Goal: Task Accomplishment & Management: Complete application form

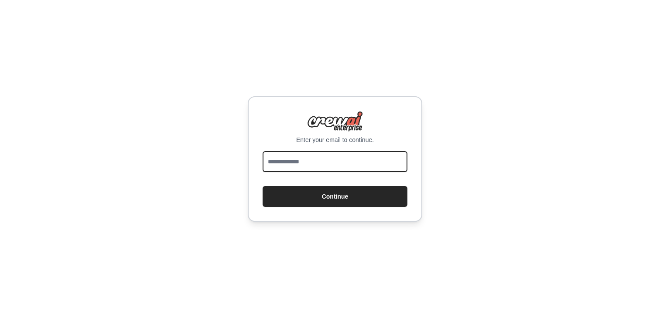
click at [297, 169] on input "email" at bounding box center [335, 161] width 145 height 21
paste input "**********"
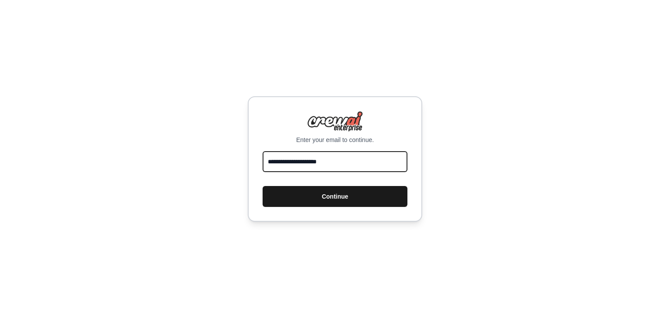
type input "**********"
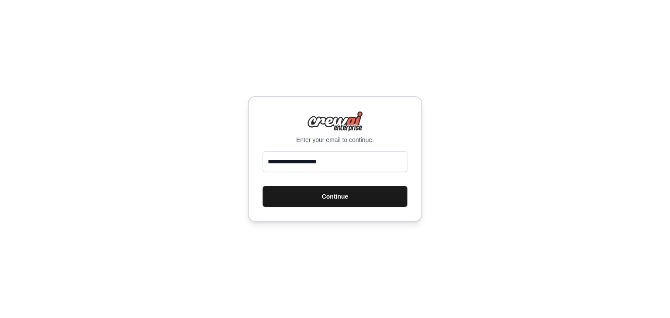
click at [303, 197] on button "Continue" at bounding box center [335, 196] width 145 height 21
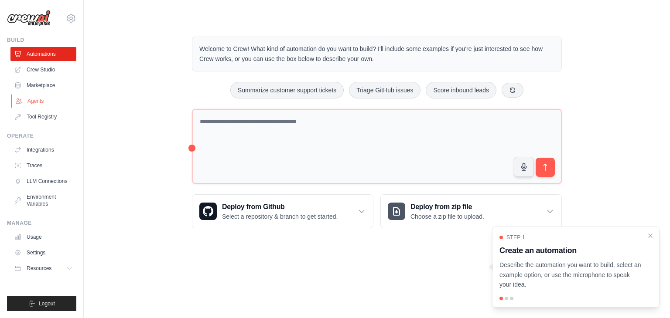
click at [39, 100] on link "Agents" at bounding box center [44, 101] width 66 height 14
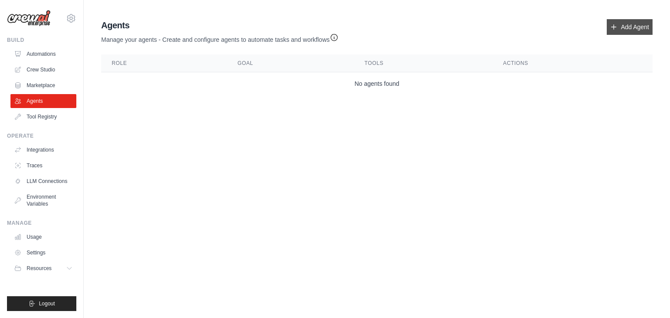
click at [636, 27] on link "Add Agent" at bounding box center [630, 27] width 46 height 16
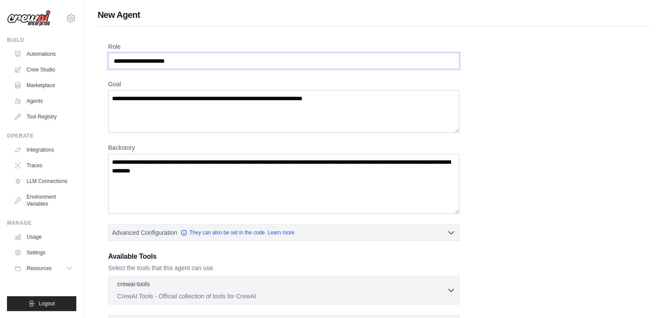
click at [161, 60] on input "Role" at bounding box center [283, 61] width 351 height 17
drag, startPoint x: 160, startPoint y: 61, endPoint x: 99, endPoint y: 56, distance: 62.1
click at [99, 56] on div "Role Goal Backstory Advanced Configuration They can also be set in the code. Le…" at bounding box center [374, 223] width 552 height 393
click at [139, 61] on input "Role" at bounding box center [283, 61] width 351 height 17
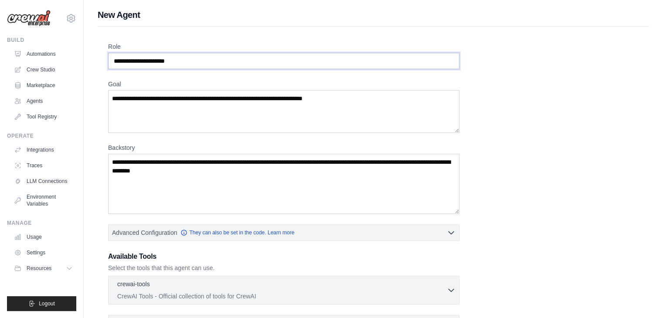
click at [140, 60] on input "Role" at bounding box center [283, 61] width 351 height 17
drag, startPoint x: 162, startPoint y: 63, endPoint x: 126, endPoint y: 67, distance: 36.0
click at [126, 67] on input "Role" at bounding box center [283, 61] width 351 height 17
click at [158, 60] on input "Role" at bounding box center [283, 61] width 351 height 17
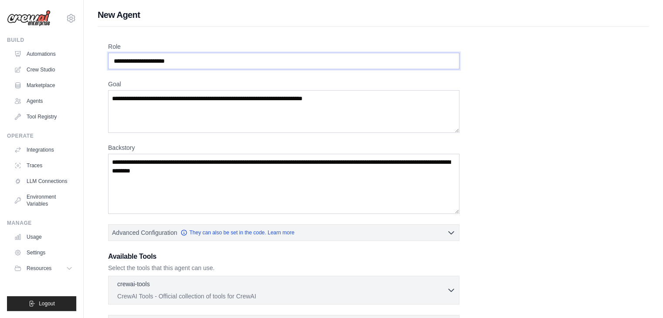
drag, startPoint x: 161, startPoint y: 63, endPoint x: 126, endPoint y: 65, distance: 35.4
click at [126, 65] on input "Role" at bounding box center [283, 61] width 351 height 17
click at [148, 60] on input "Role" at bounding box center [283, 61] width 351 height 17
drag, startPoint x: 158, startPoint y: 55, endPoint x: 126, endPoint y: 54, distance: 32.7
click at [126, 54] on input "Role" at bounding box center [283, 61] width 351 height 17
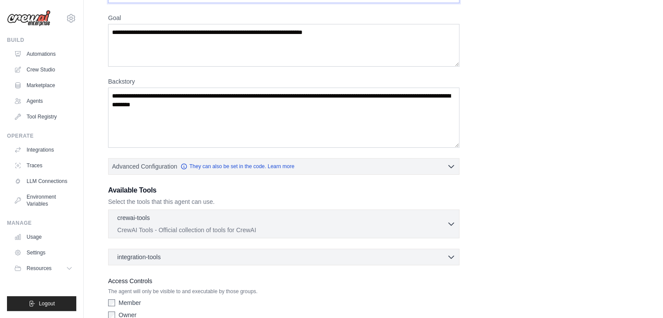
scroll to position [109, 0]
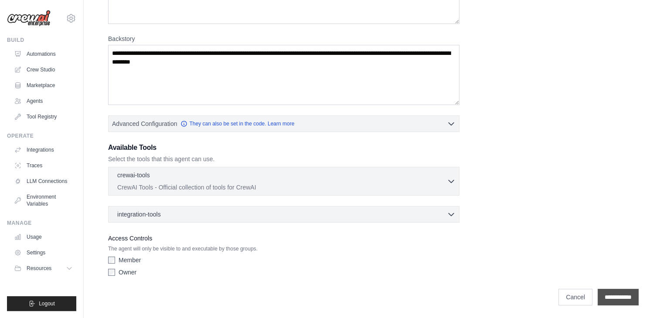
click at [598, 297] on input "**********" at bounding box center [618, 297] width 41 height 17
click at [29, 65] on link "Crew Studio" at bounding box center [44, 70] width 66 height 14
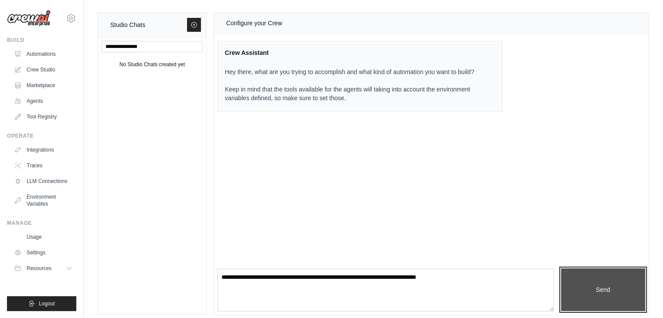
click at [617, 283] on button "Send" at bounding box center [603, 290] width 84 height 43
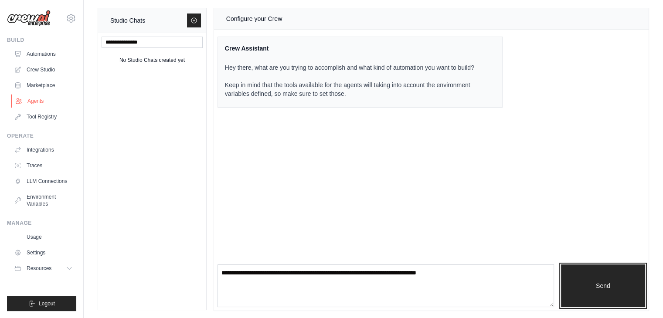
scroll to position [5, 0]
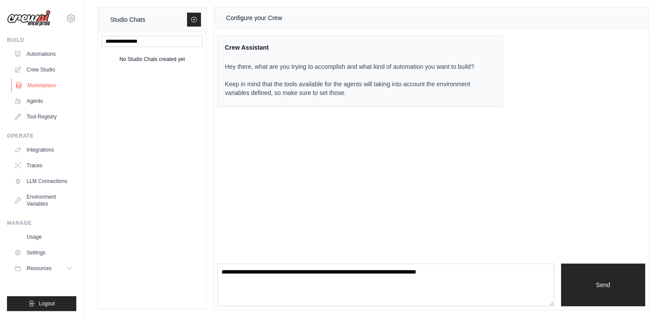
click at [48, 85] on link "Marketplace" at bounding box center [44, 85] width 66 height 14
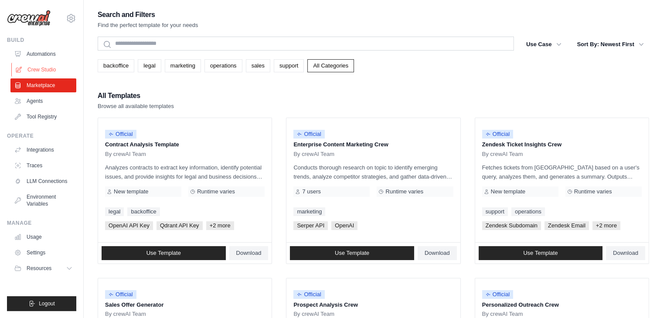
click at [55, 65] on link "Crew Studio" at bounding box center [44, 70] width 66 height 14
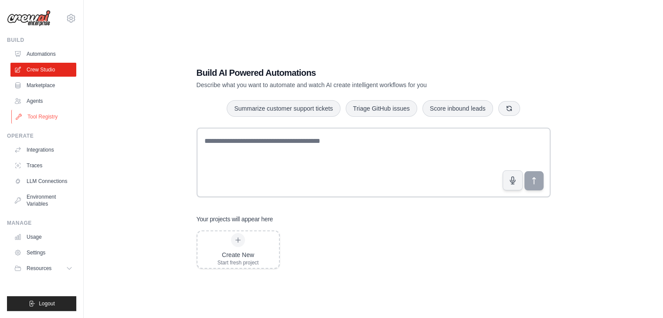
click at [44, 113] on link "Tool Registry" at bounding box center [44, 117] width 66 height 14
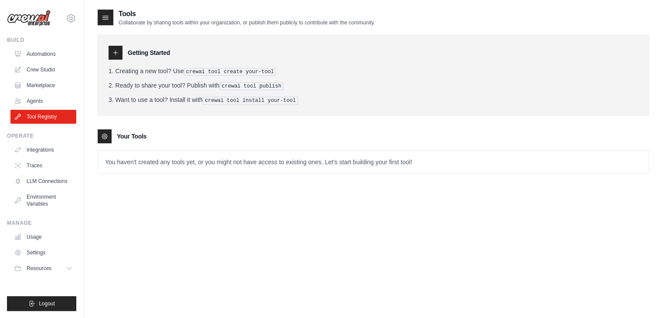
drag, startPoint x: 44, startPoint y: 113, endPoint x: 433, endPoint y: 185, distance: 395.2
click at [433, 185] on div "Tools Collaborate by sharing tools within your organization, or publish them pu…" at bounding box center [374, 98] width 552 height 179
click at [47, 85] on link "Marketplace" at bounding box center [44, 85] width 66 height 14
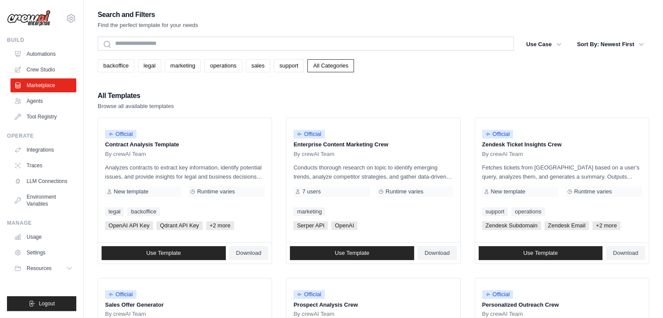
click at [41, 66] on link "Crew Studio" at bounding box center [43, 70] width 66 height 14
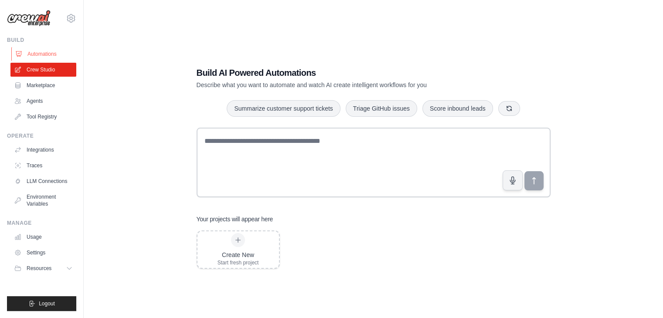
click at [35, 52] on link "Automations" at bounding box center [44, 54] width 66 height 14
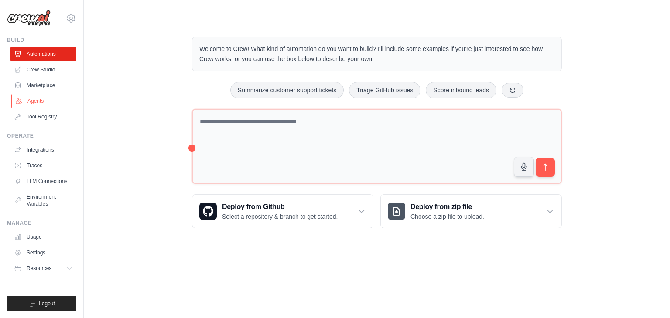
click at [36, 102] on link "Agents" at bounding box center [44, 101] width 66 height 14
